Goal: Find specific page/section: Find specific page/section

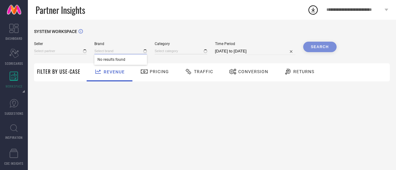
click at [121, 52] on input at bounding box center [120, 51] width 53 height 6
type input "All"
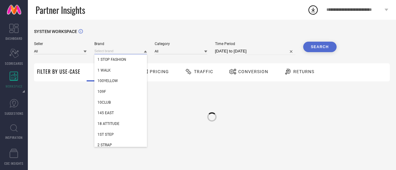
paste input "Canoopi"
type input "Canoopi"
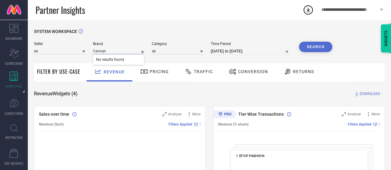
click at [120, 51] on input "Canoopi" at bounding box center [118, 51] width 51 height 6
click at [120, 51] on input at bounding box center [118, 51] width 51 height 6
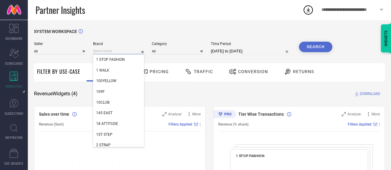
click at [120, 51] on input at bounding box center [118, 51] width 51 height 6
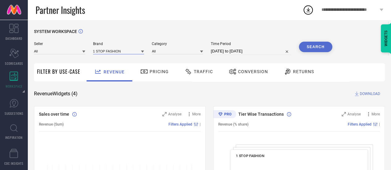
paste input "Canoopi"
type input "Canoopi"
